Goal: Information Seeking & Learning: Learn about a topic

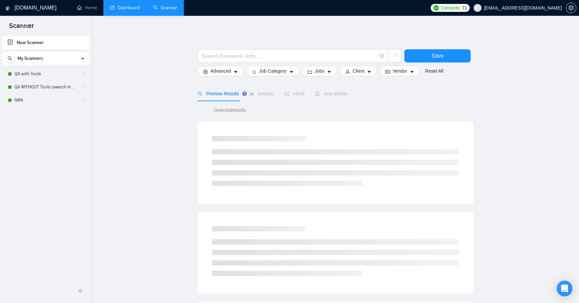
click at [116, 8] on link "Dashboard" at bounding box center [125, 8] width 30 height 6
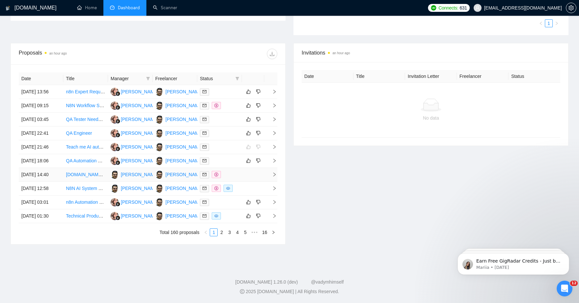
scroll to position [223, 0]
click at [79, 89] on link "n8n Expert Required to Develop Personal Assistant AI Agent" at bounding box center [127, 91] width 123 height 5
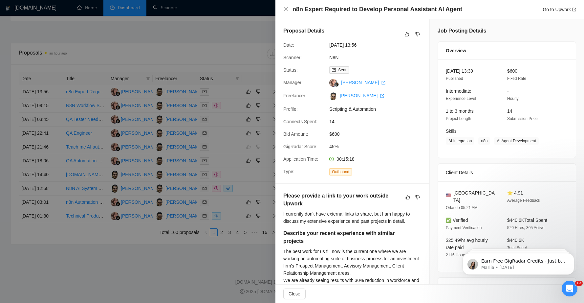
click at [79, 90] on div at bounding box center [292, 151] width 584 height 303
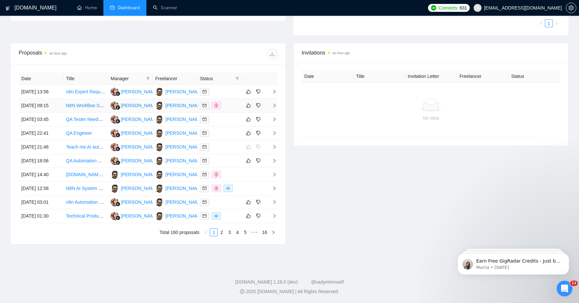
click at [75, 103] on link "N8N Workflow Specialist - A quality assurance workflow to monitor coaching calls" at bounding box center [148, 105] width 165 height 5
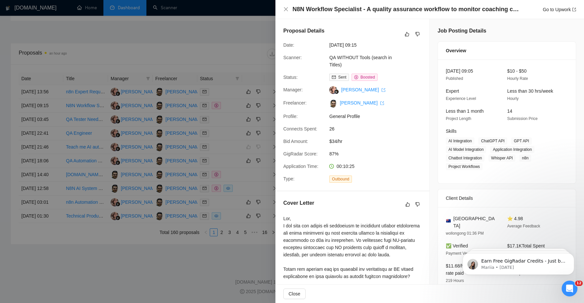
click at [79, 111] on div at bounding box center [292, 151] width 584 height 303
